Goal: Task Accomplishment & Management: Manage account settings

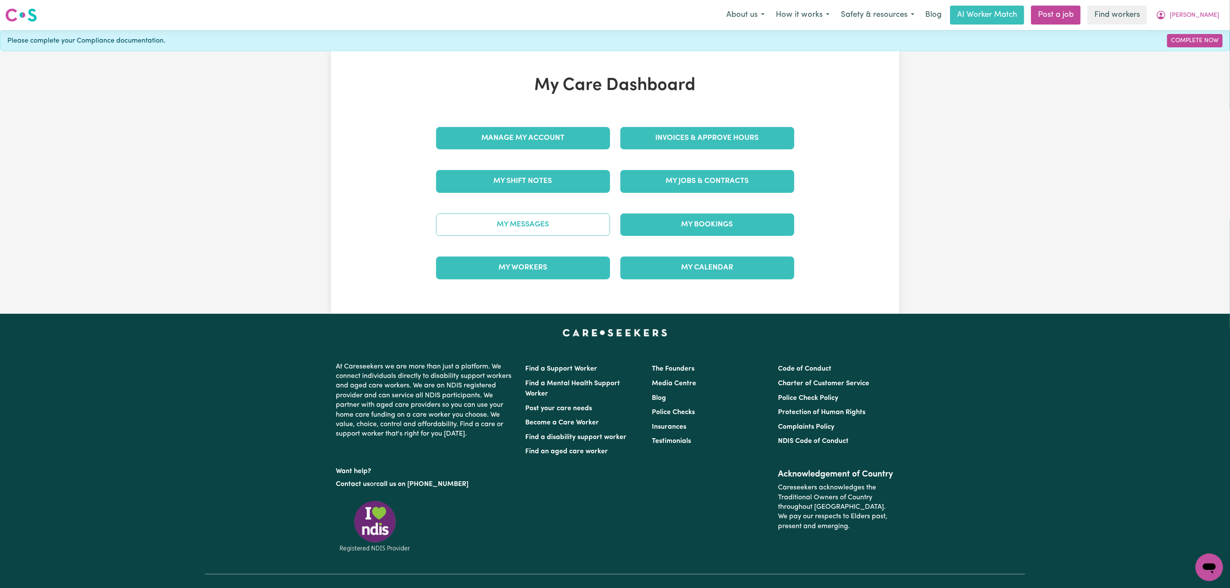
drag, startPoint x: 505, startPoint y: 214, endPoint x: 509, endPoint y: 217, distance: 5.8
click at [505, 214] on div "My Messages" at bounding box center [523, 224] width 184 height 43
click at [513, 226] on link "My Messages" at bounding box center [523, 225] width 174 height 22
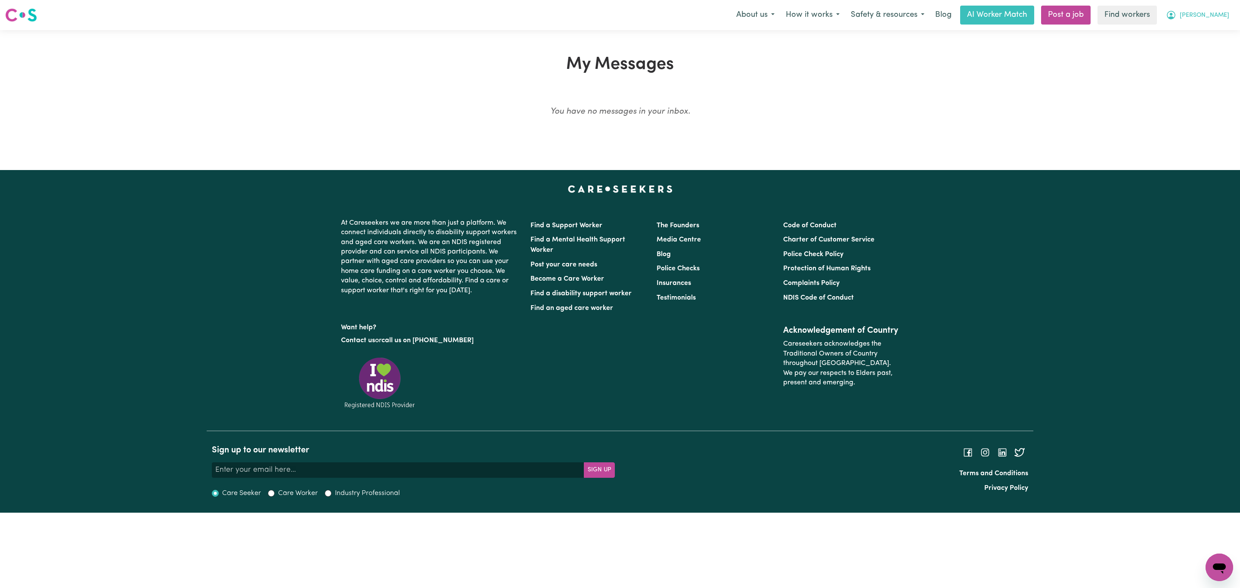
click at [1219, 13] on span "[PERSON_NAME]" at bounding box center [1205, 15] width 50 height 9
click at [1217, 31] on link "My Dashboard" at bounding box center [1200, 33] width 68 height 16
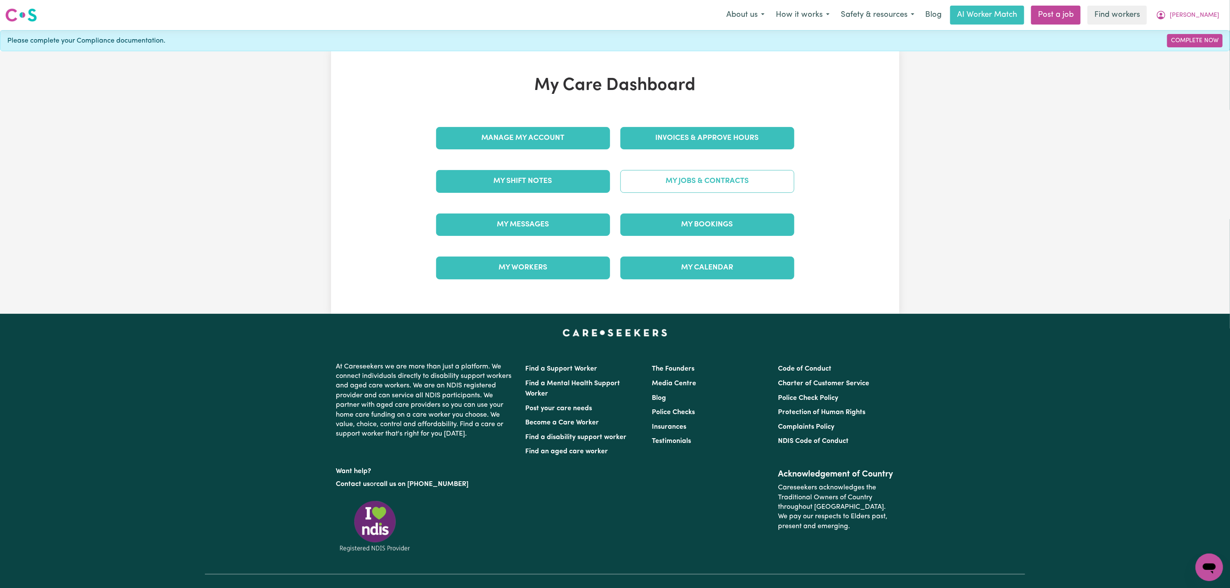
click at [690, 183] on link "My Jobs & Contracts" at bounding box center [707, 181] width 174 height 22
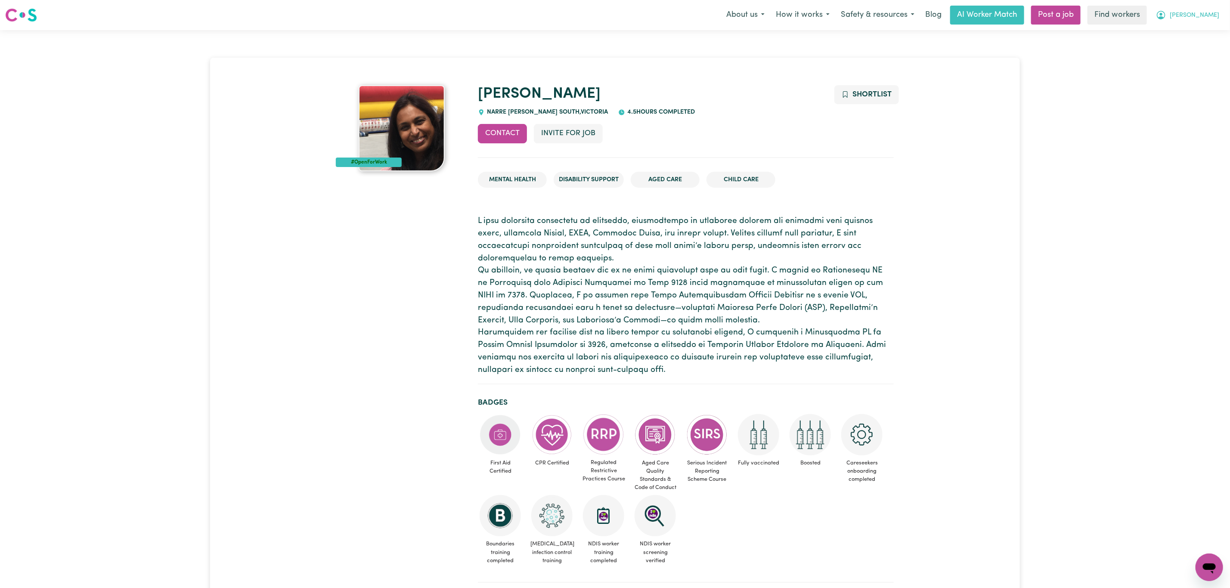
click at [1212, 15] on span "[PERSON_NAME]" at bounding box center [1195, 15] width 50 height 9
click at [1202, 50] on link "Logout" at bounding box center [1191, 49] width 68 height 16
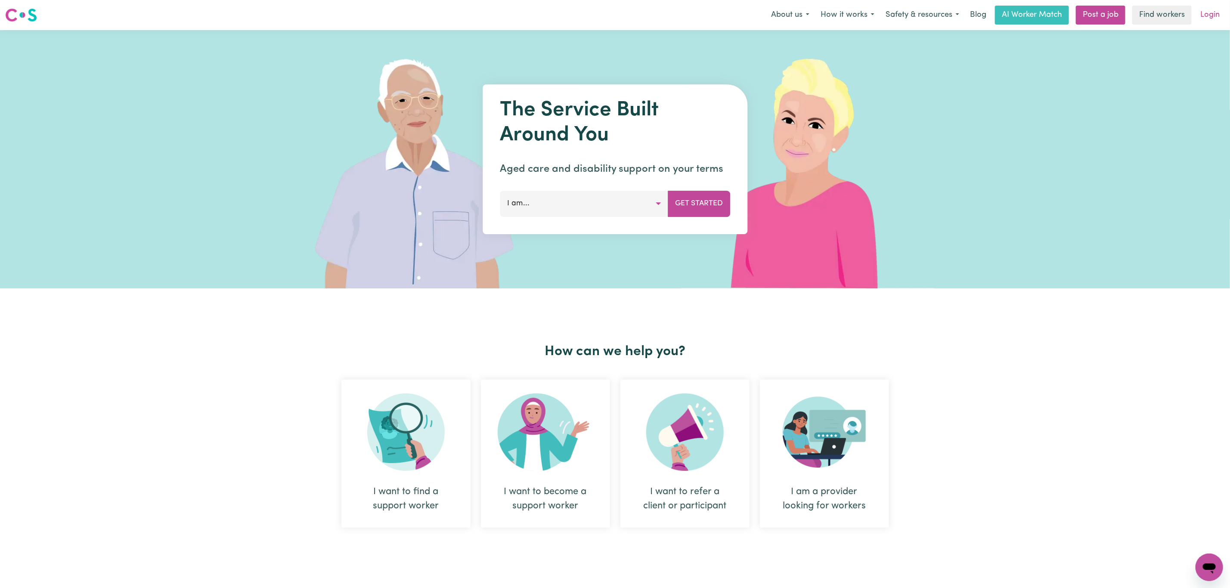
click at [1210, 18] on link "Login" at bounding box center [1210, 15] width 30 height 19
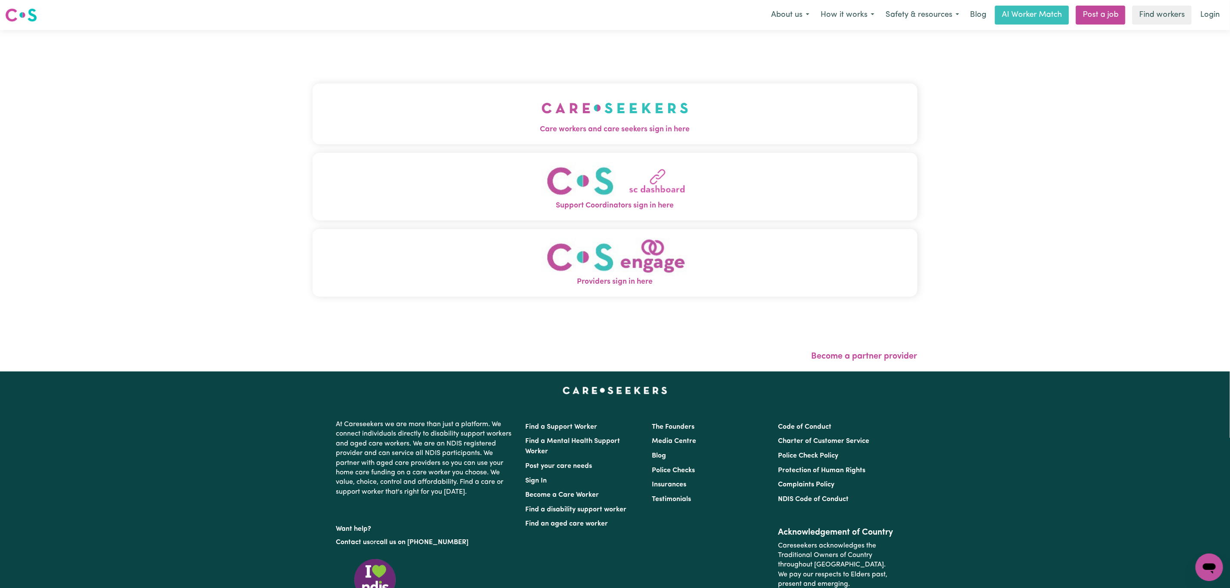
click at [538, 96] on button "Care workers and care seekers sign in here" at bounding box center [615, 114] width 605 height 60
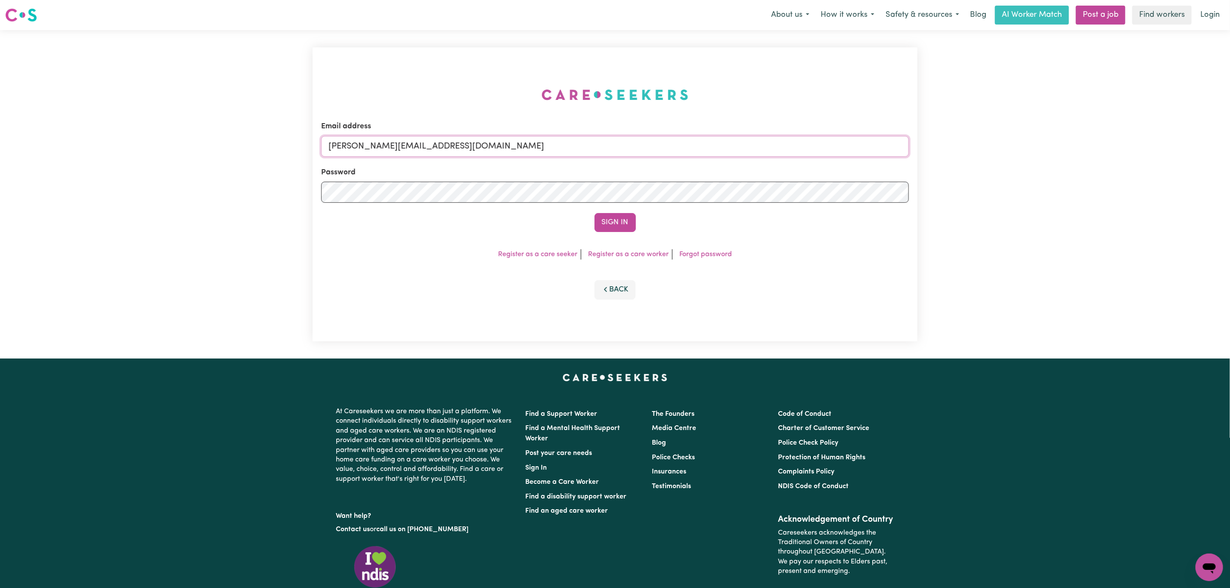
drag, startPoint x: 419, startPoint y: 146, endPoint x: 420, endPoint y: 150, distance: 4.5
click at [418, 146] on input "mikayla+engage@careseekers.com.au" at bounding box center [615, 146] width 588 height 21
drag, startPoint x: 375, startPoint y: 146, endPoint x: 707, endPoint y: 146, distance: 332.4
click at [703, 145] on input "superuser~mikayla@careseekers.com.au" at bounding box center [615, 146] width 588 height 21
type input "superuser~atimasaxena@hotmail.com"
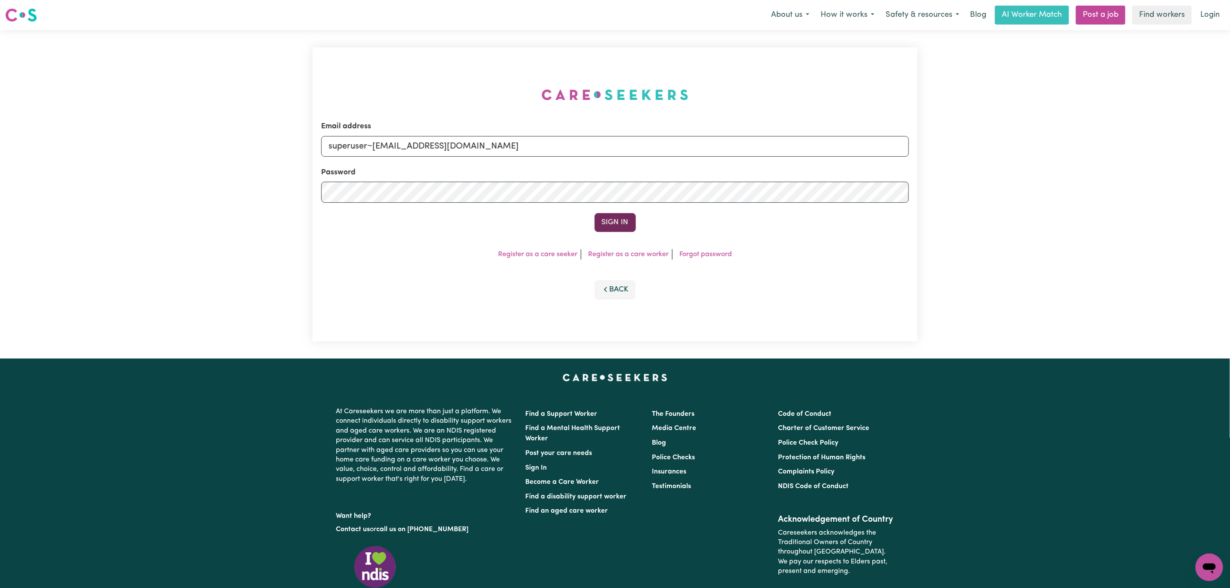
click at [606, 223] on button "Sign In" at bounding box center [615, 222] width 41 height 19
